Goal: Task Accomplishment & Management: Complete application form

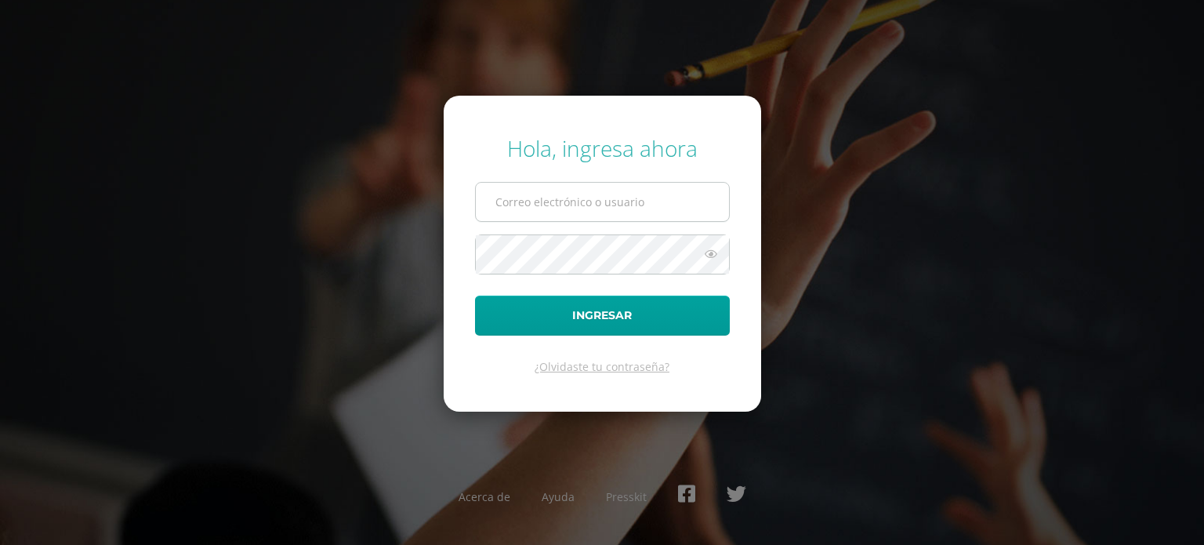
click at [604, 205] on input "text" at bounding box center [602, 202] width 253 height 38
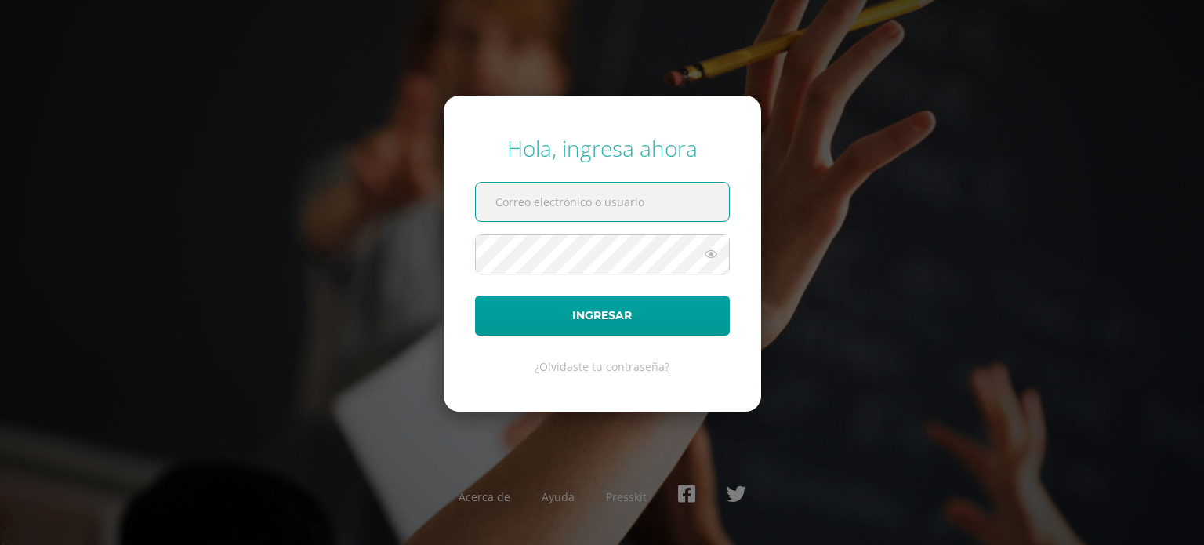
type input "[EMAIL_ADDRESS][DOMAIN_NAME]"
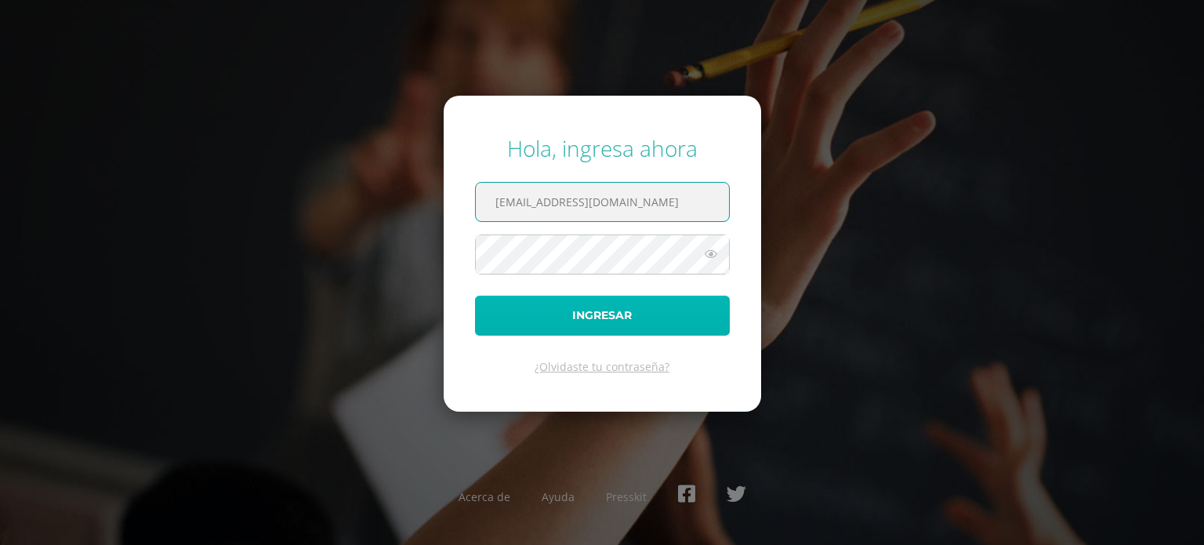
click at [623, 317] on button "Ingresar" at bounding box center [602, 316] width 255 height 40
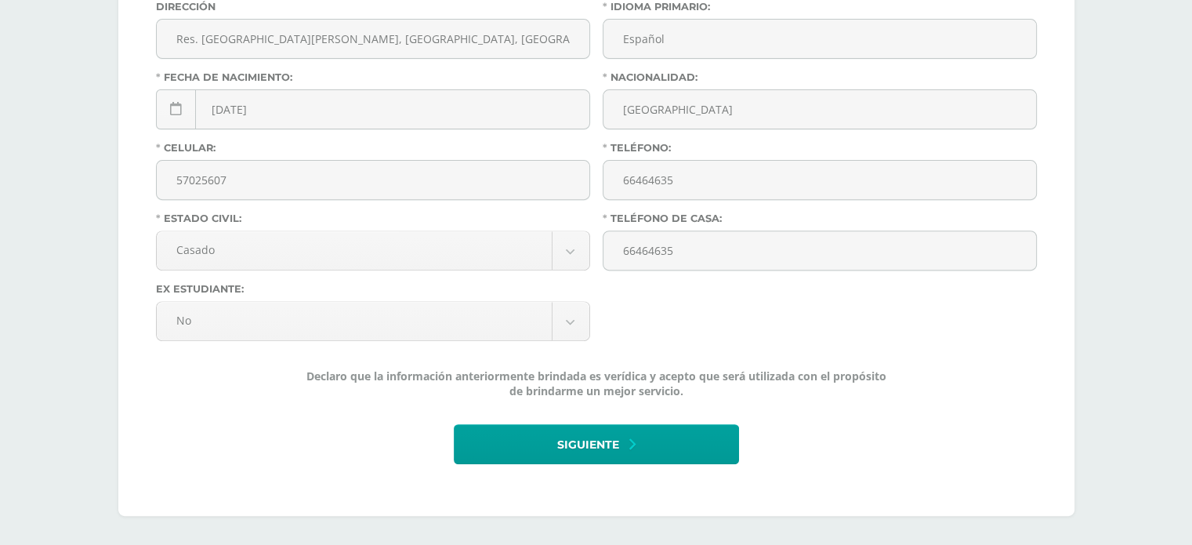
scroll to position [564, 0]
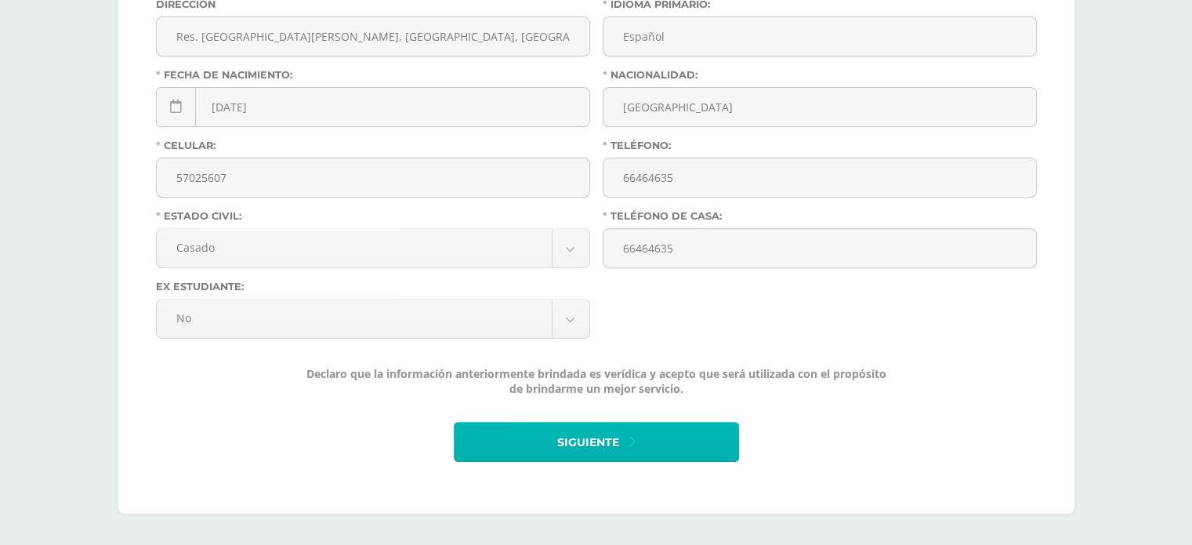
click at [632, 441] on icon at bounding box center [632, 441] width 6 height 17
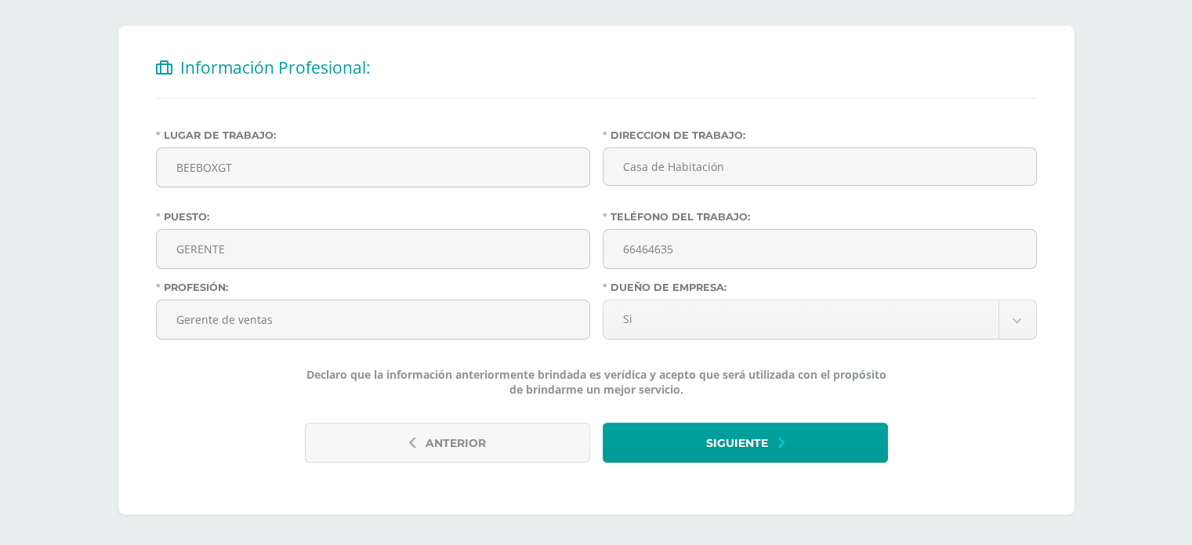
scroll to position [294, 0]
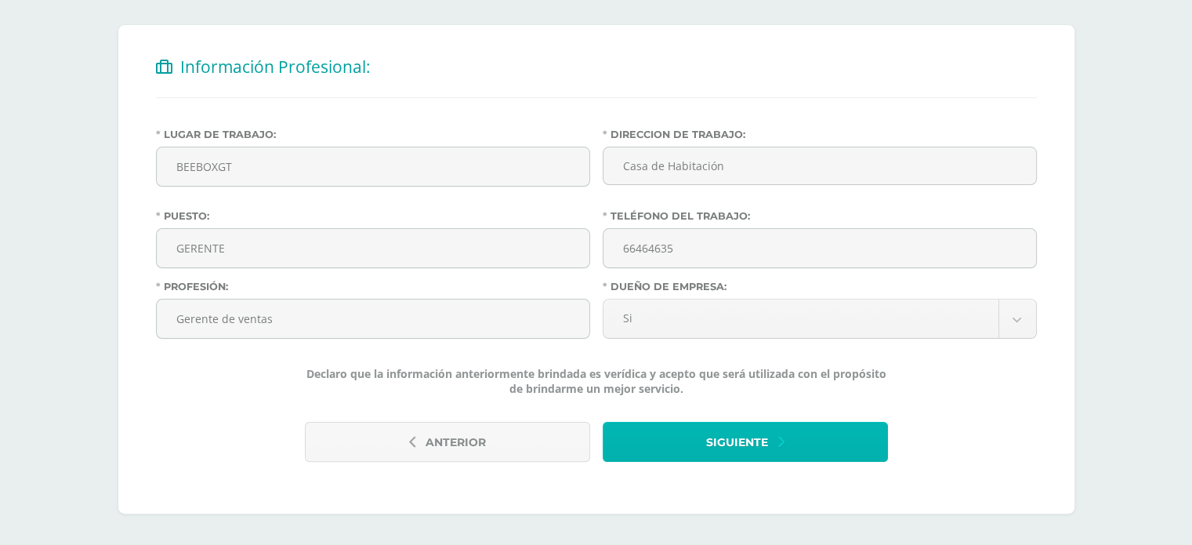
click at [753, 432] on span "Siguiente" at bounding box center [737, 442] width 62 height 38
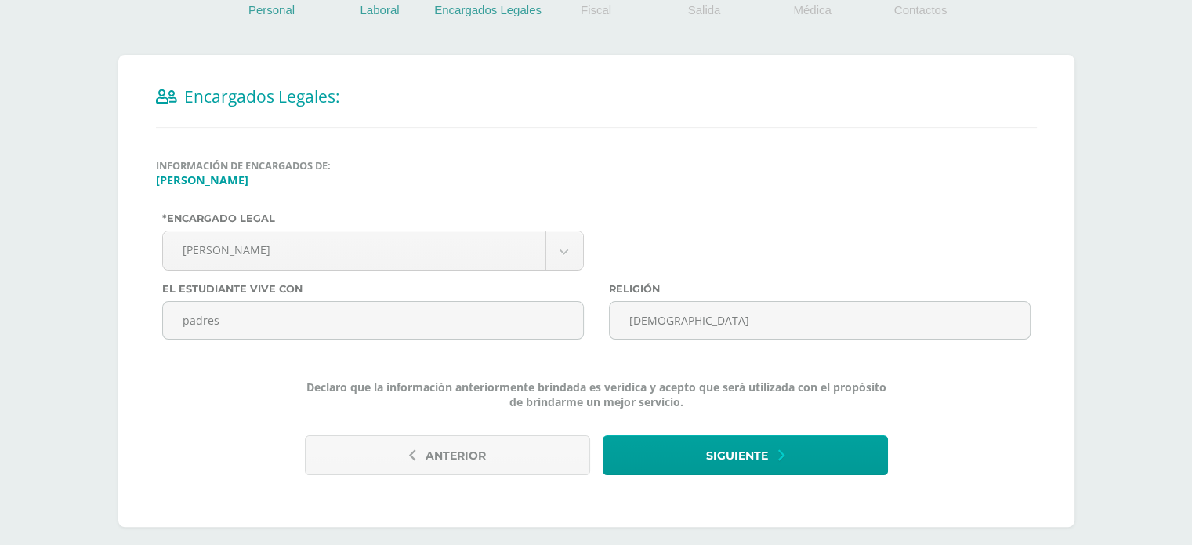
scroll to position [277, 0]
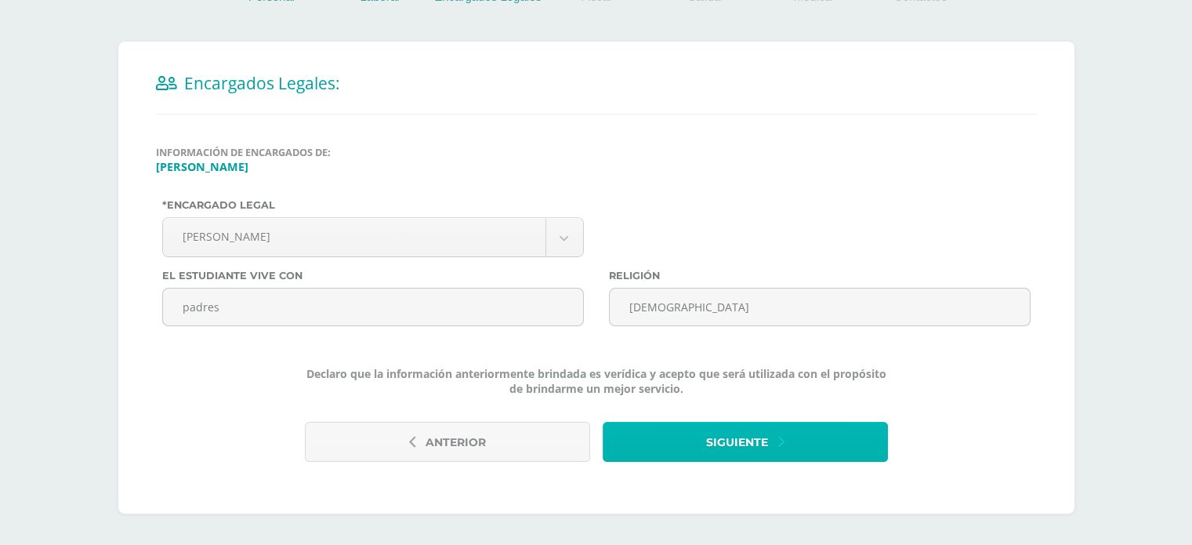
click at [750, 444] on span "Siguiente" at bounding box center [737, 442] width 62 height 38
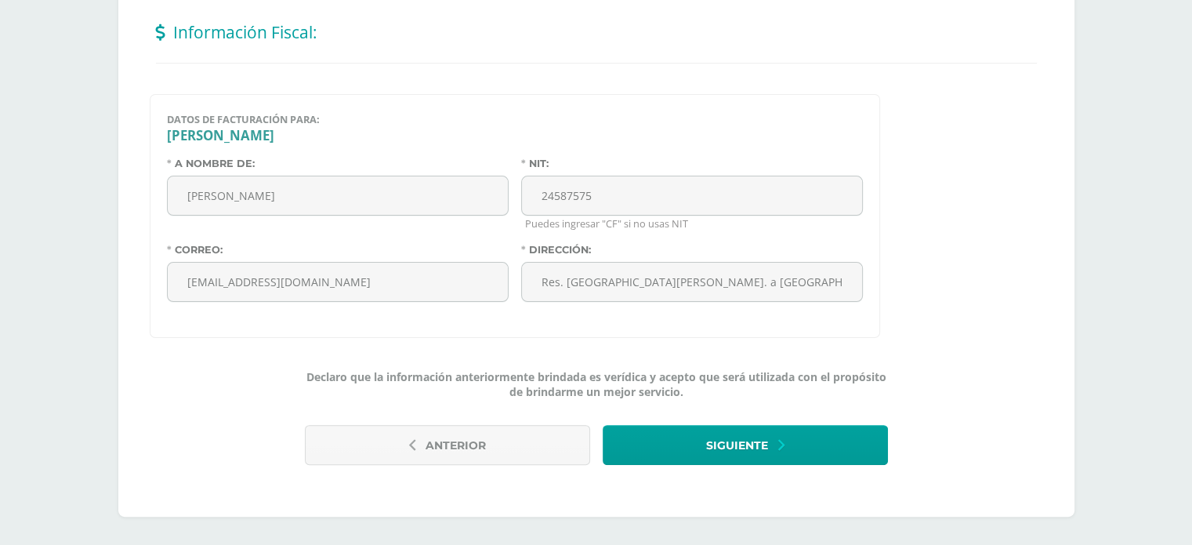
scroll to position [330, 0]
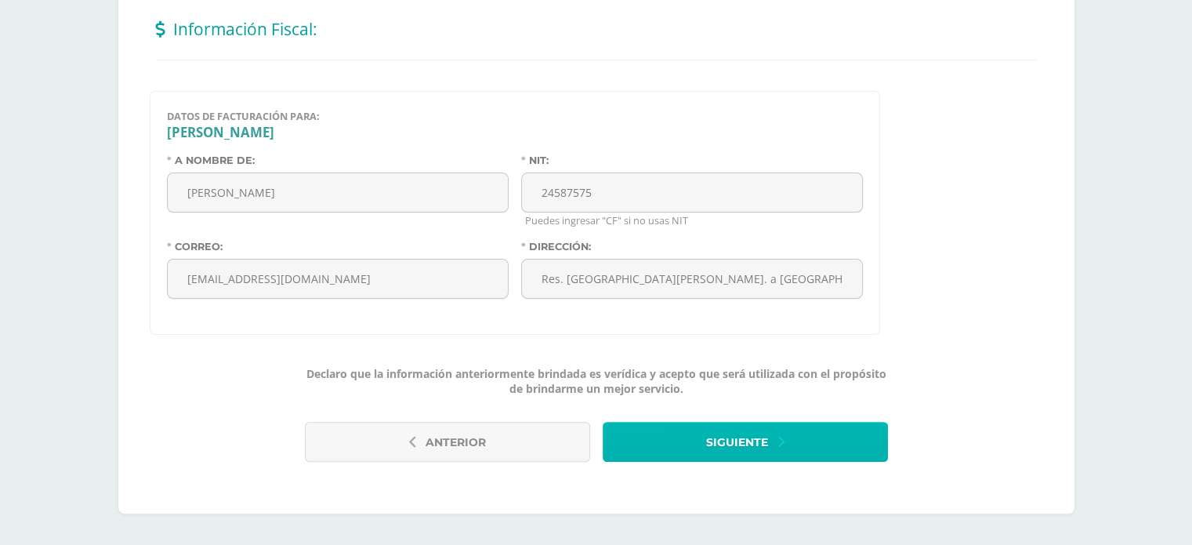
click at [767, 441] on span "Siguiente" at bounding box center [737, 442] width 62 height 38
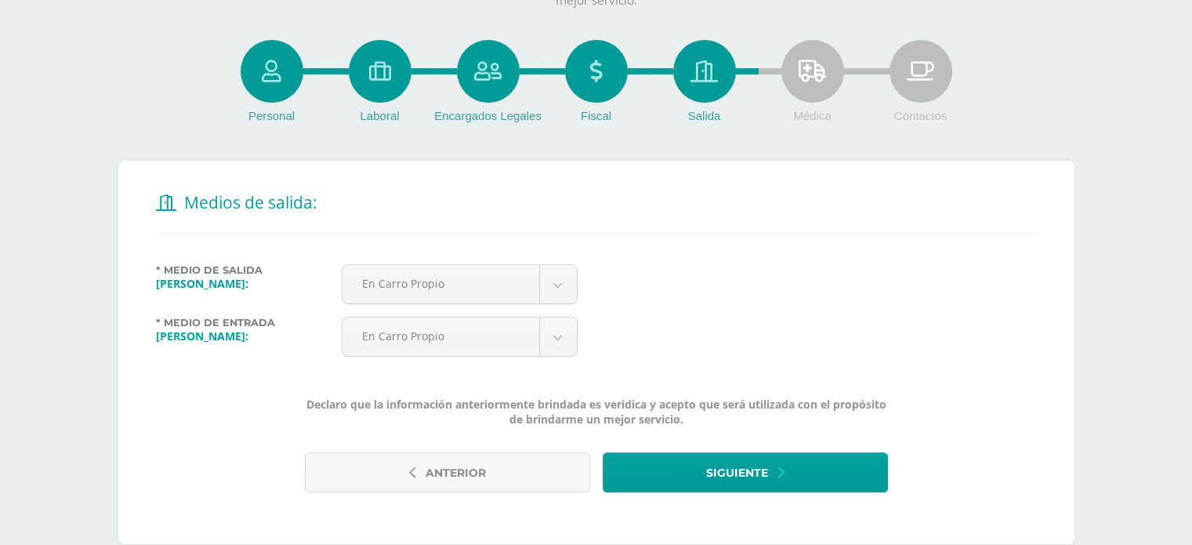
scroll to position [188, 0]
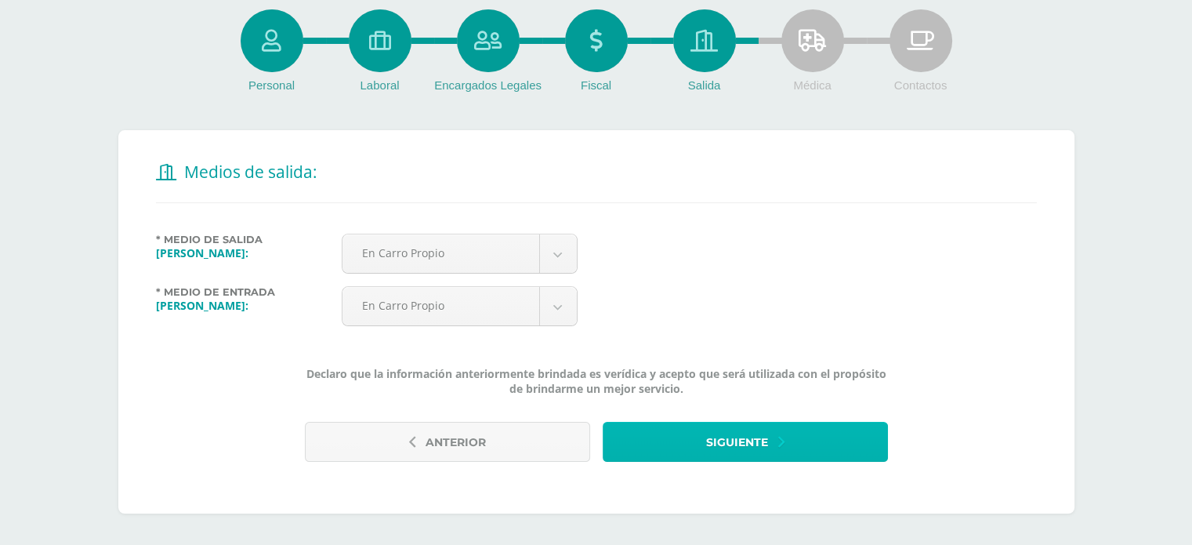
click at [752, 447] on span "Siguiente" at bounding box center [737, 442] width 62 height 38
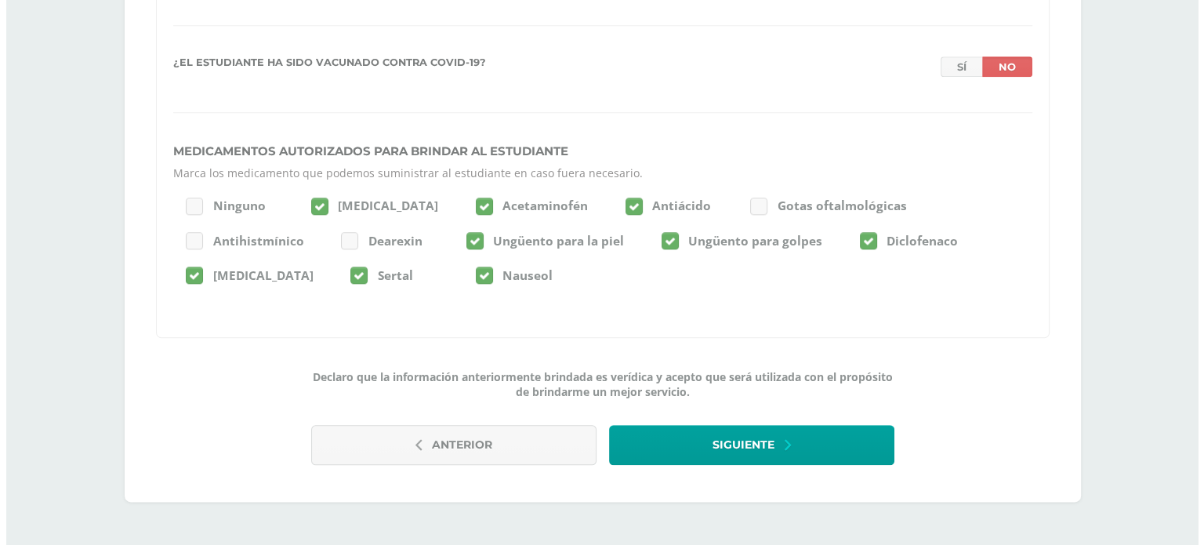
scroll to position [1762, 0]
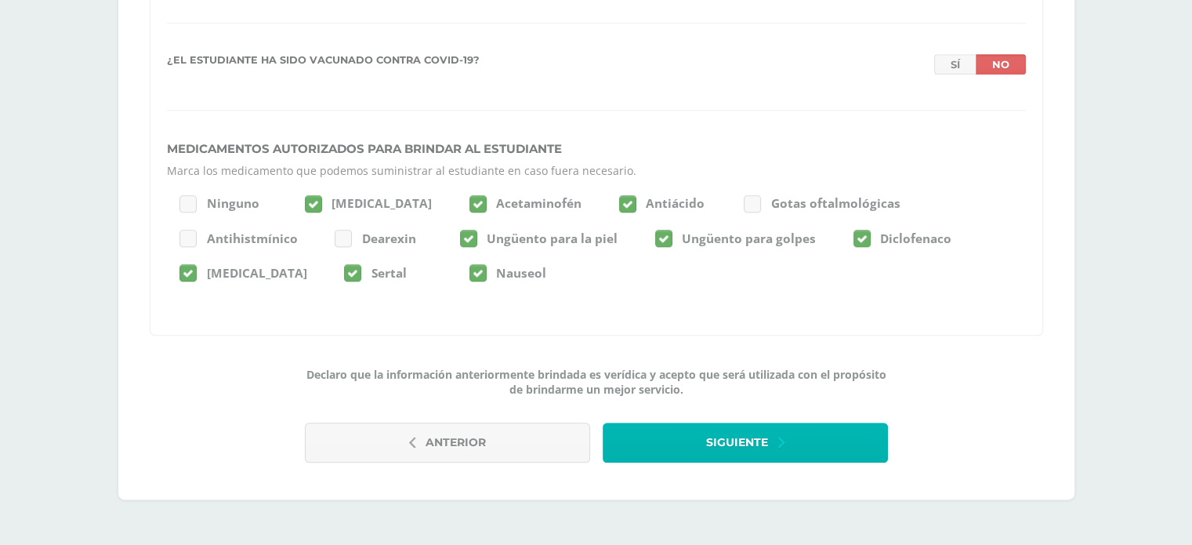
click at [748, 448] on span "Siguiente" at bounding box center [737, 442] width 62 height 38
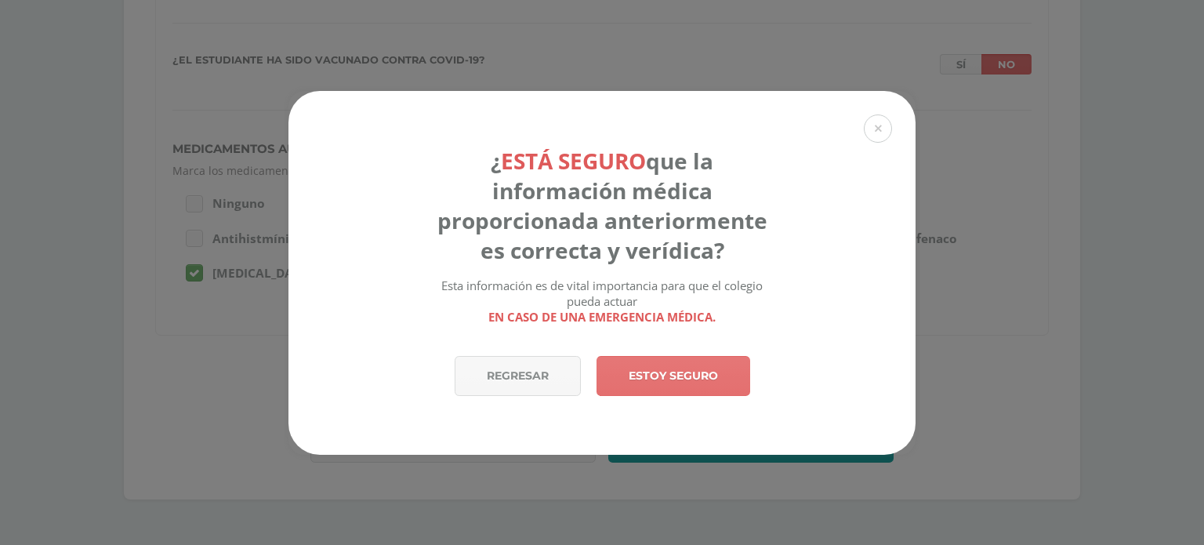
click at [686, 378] on link "Estoy seguro" at bounding box center [673, 376] width 154 height 40
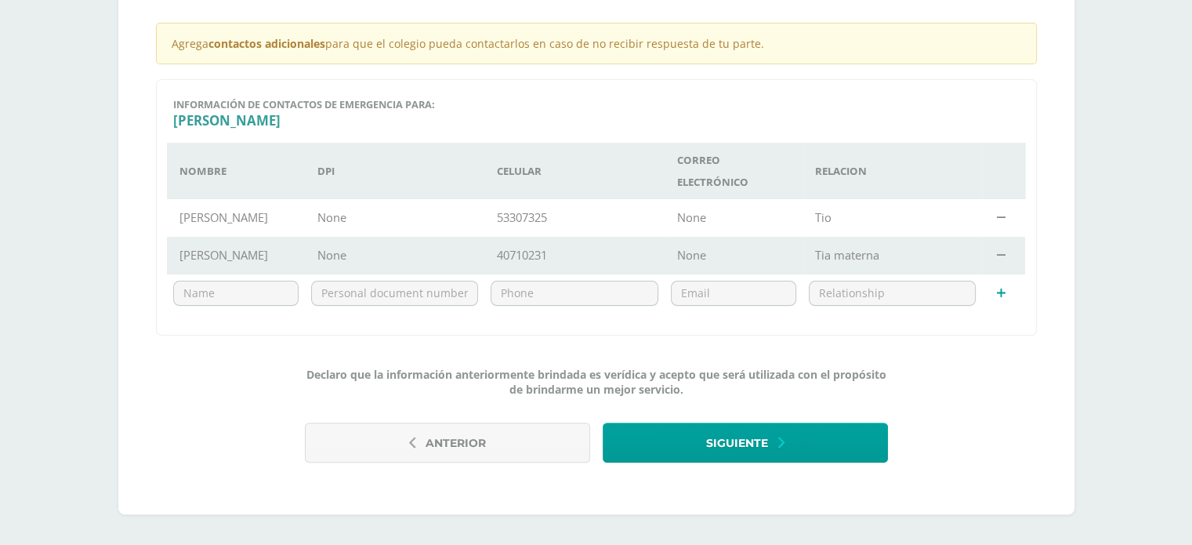
scroll to position [400, 0]
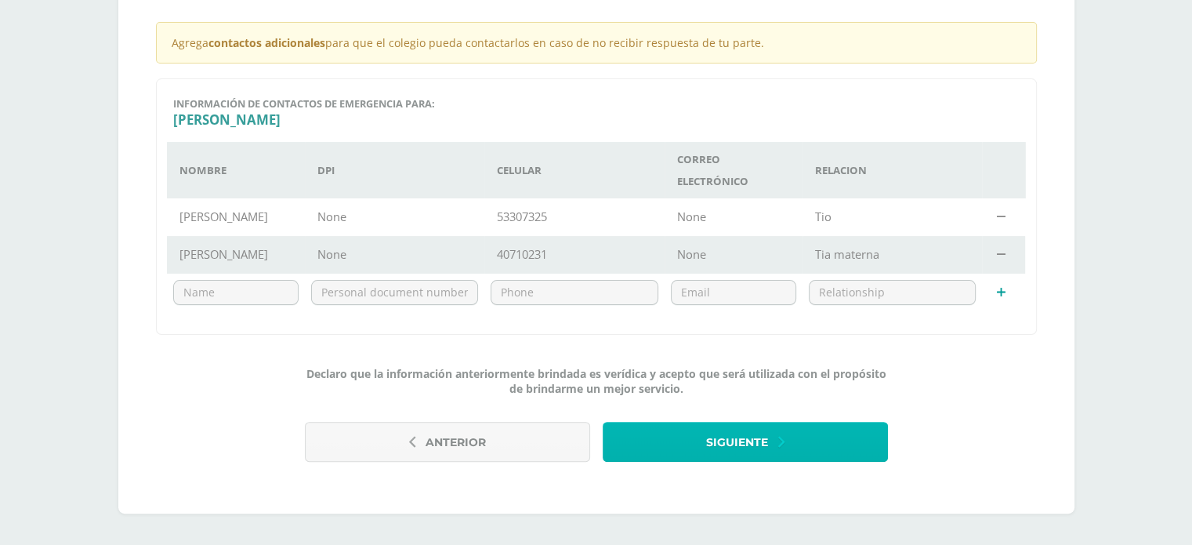
click at [742, 441] on span "Siguiente" at bounding box center [737, 442] width 62 height 38
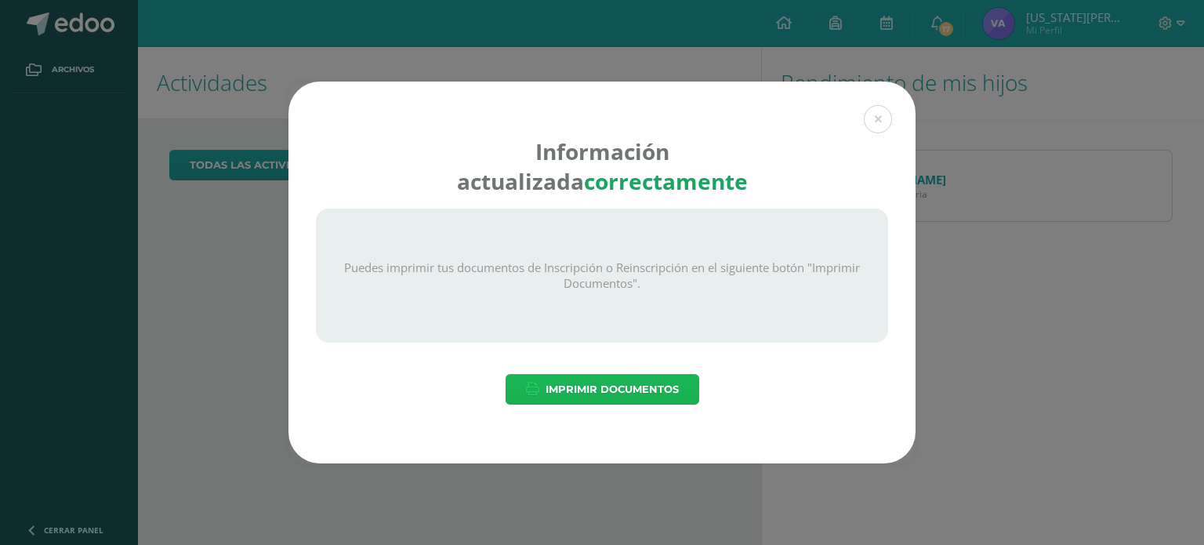
click at [609, 385] on span "Imprimir Documentos" at bounding box center [612, 389] width 133 height 29
